Goal: Information Seeking & Learning: Learn about a topic

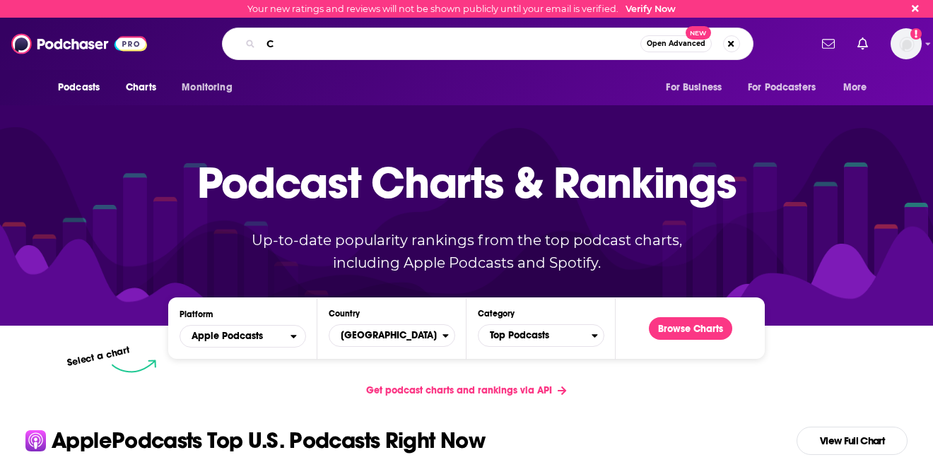
click at [469, 42] on input "C" at bounding box center [451, 44] width 380 height 23
type input "CIO Whisperer"
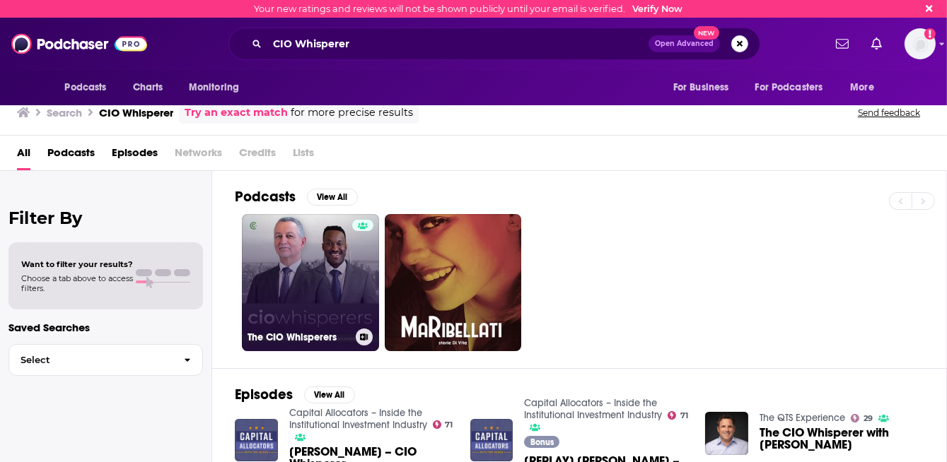
click at [328, 293] on link "The CIO Whisperers" at bounding box center [310, 282] width 137 height 137
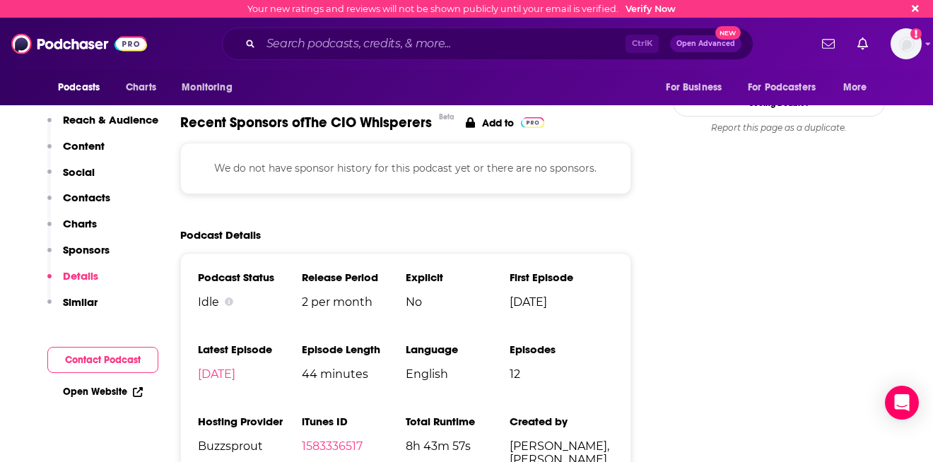
scroll to position [1528, 0]
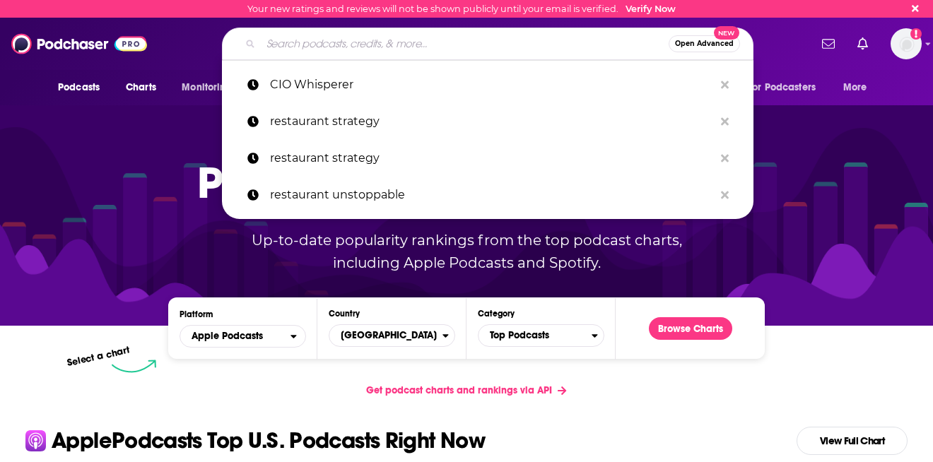
click at [493, 45] on input "Search podcasts, credits, & more..." at bounding box center [465, 44] width 408 height 23
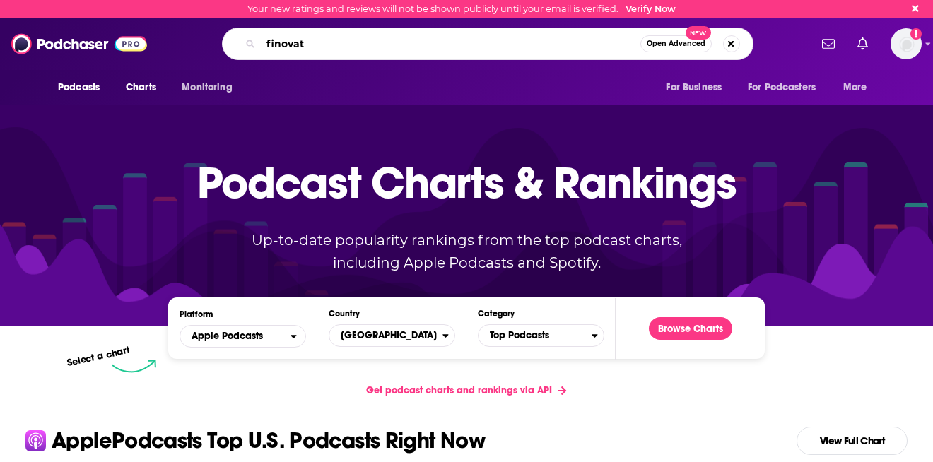
type input "finovate"
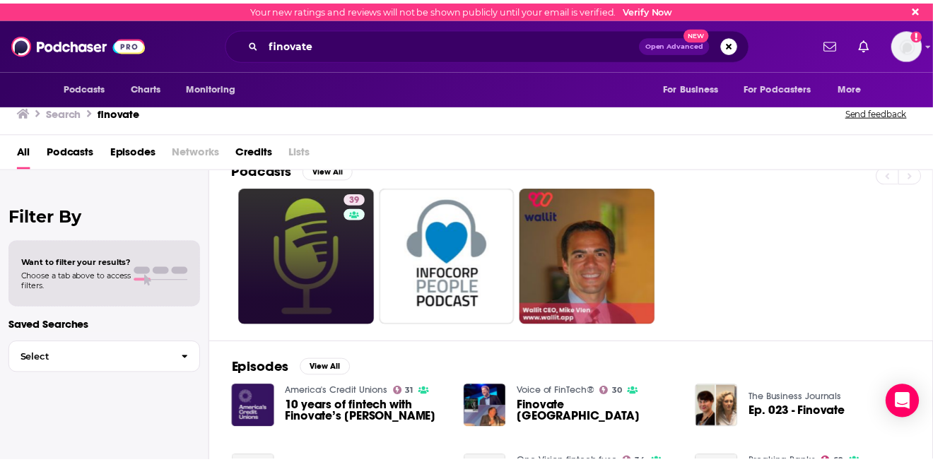
scroll to position [23, 0]
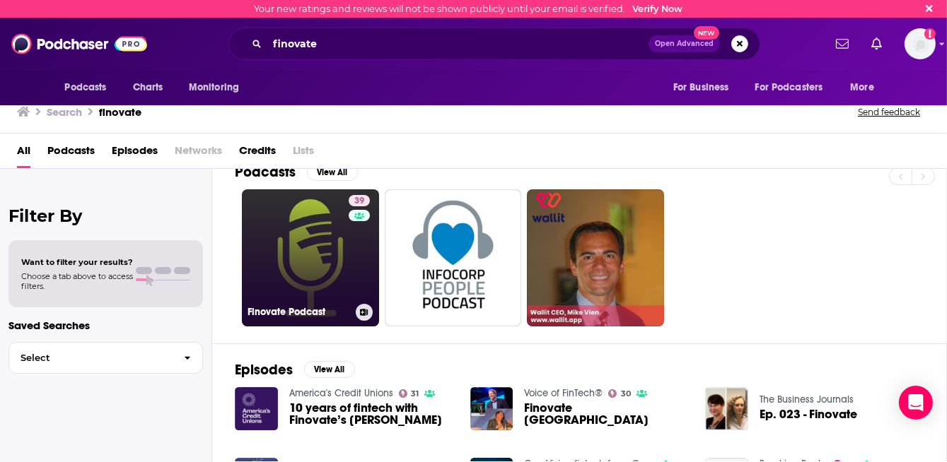
click at [324, 242] on link "39 Finovate Podcast" at bounding box center [310, 258] width 137 height 137
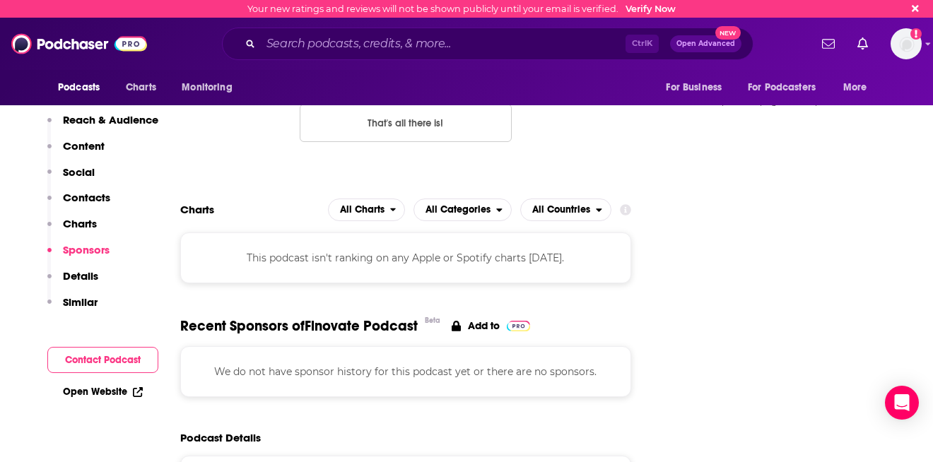
scroll to position [1581, 0]
